Goal: Task Accomplishment & Management: Manage account settings

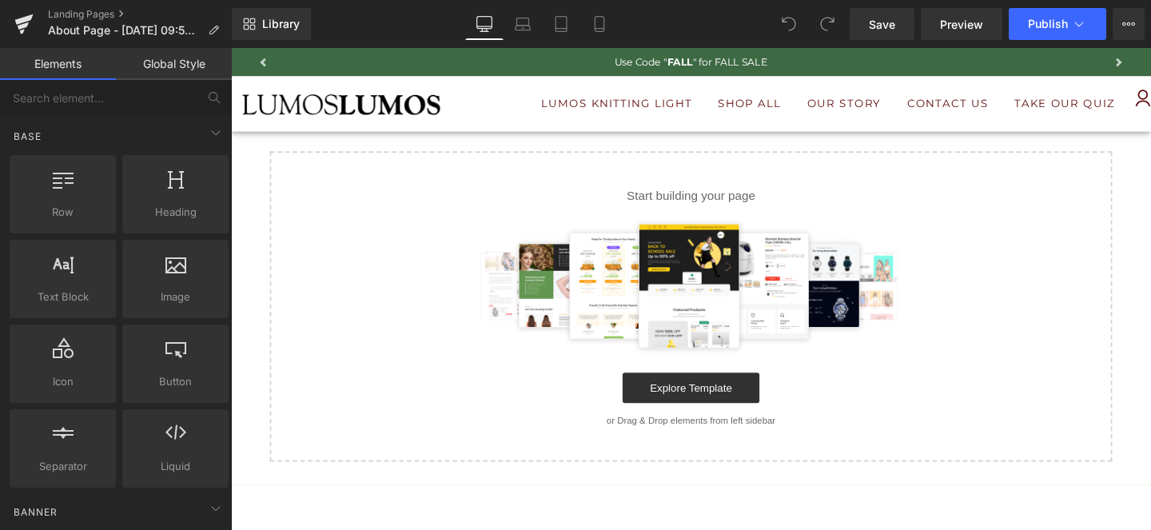
scroll to position [106, 0]
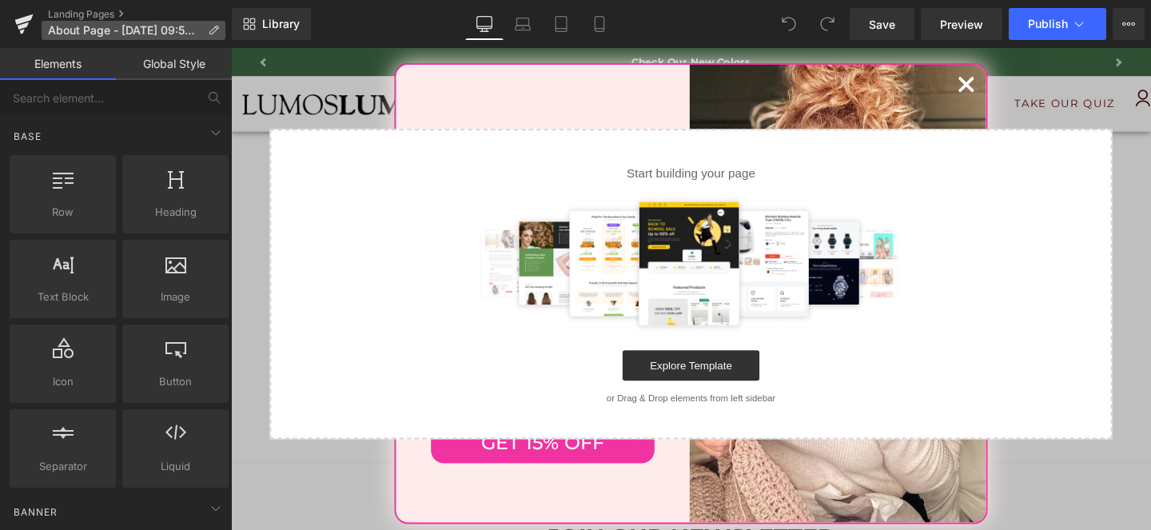
click at [122, 30] on span "About Page - [DATE] 09:58:01" at bounding box center [124, 30] width 153 height 13
click at [122, 0] on div "You are previewing how the will restyle your page. You can not edit Elements in…" at bounding box center [575, 0] width 1151 height 0
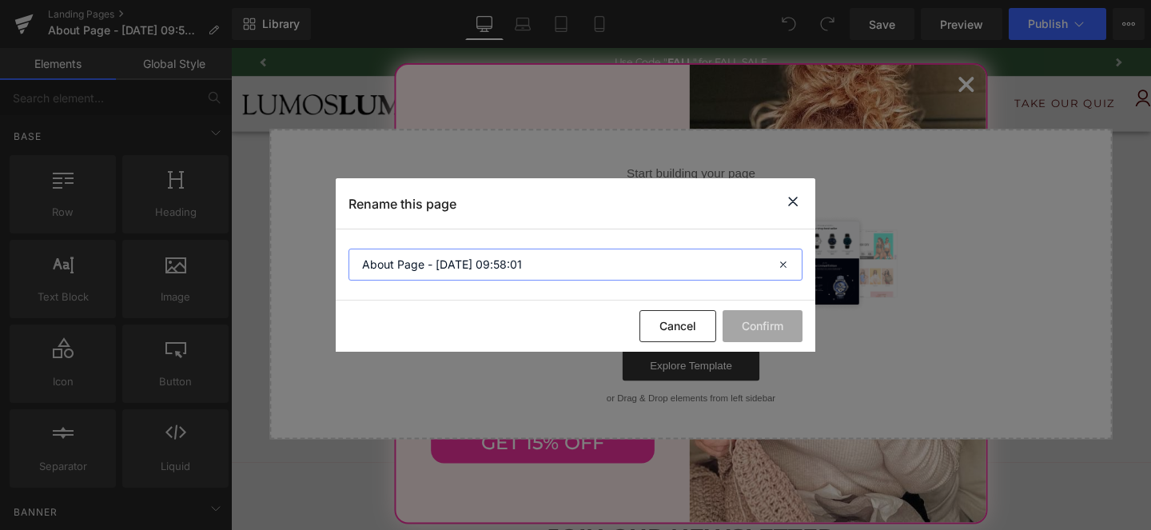
click at [531, 263] on input "About Page - [DATE] 09:58:01" at bounding box center [576, 265] width 454 height 32
type input "delete"
click at [757, 321] on button "Confirm" at bounding box center [763, 326] width 80 height 32
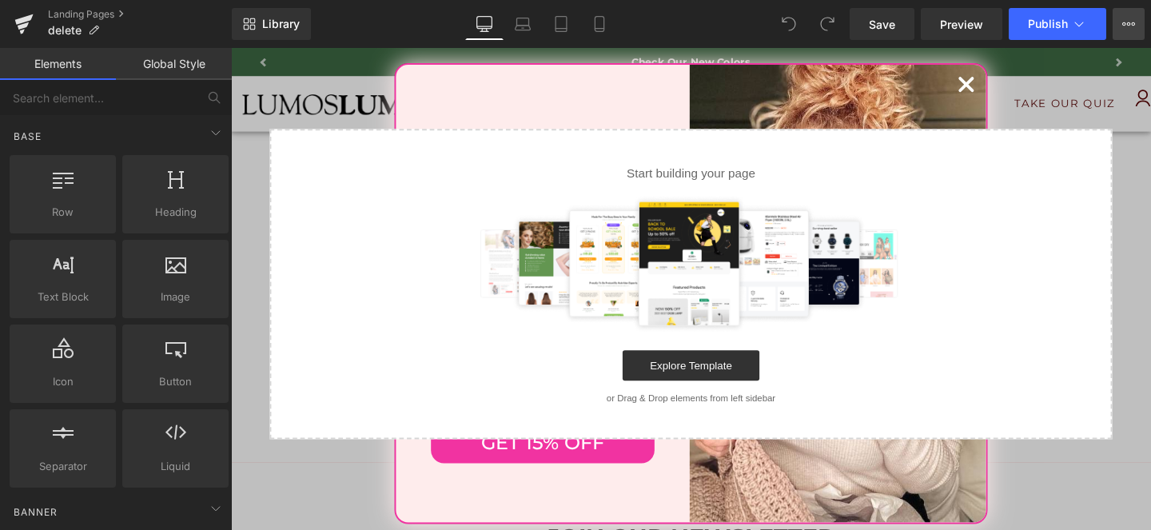
click at [1141, 19] on button "View Live Page View with current Template Save Template to Library Schedule Pub…" at bounding box center [1129, 24] width 32 height 32
